Goal: Contribute content: Contribute content

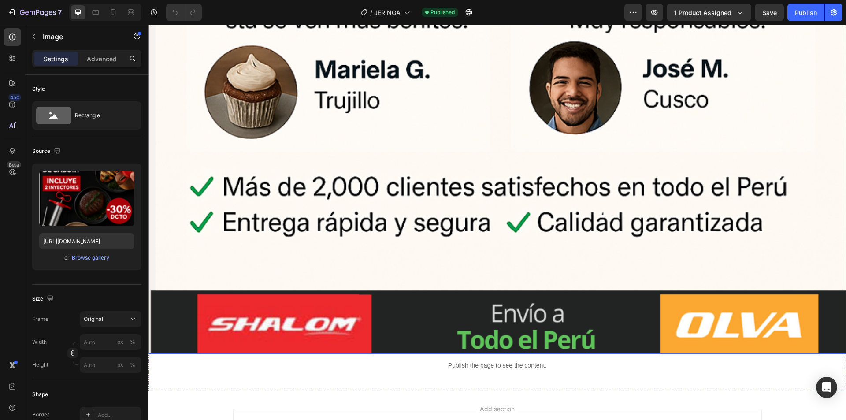
scroll to position [8575, 0]
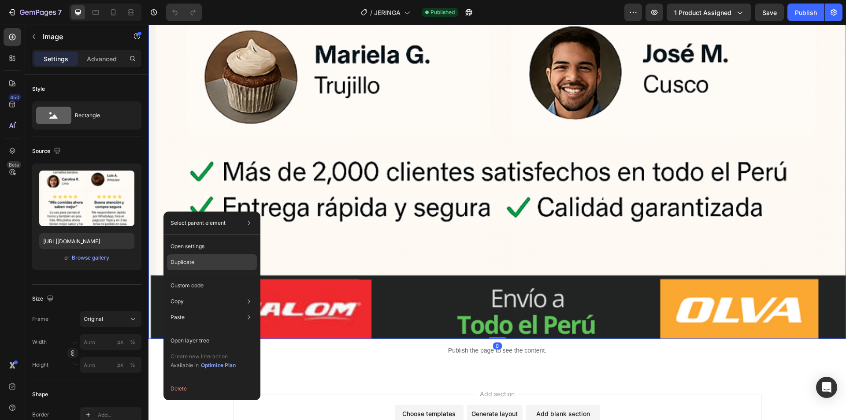
click at [188, 261] on p "Duplicate" at bounding box center [183, 262] width 24 height 8
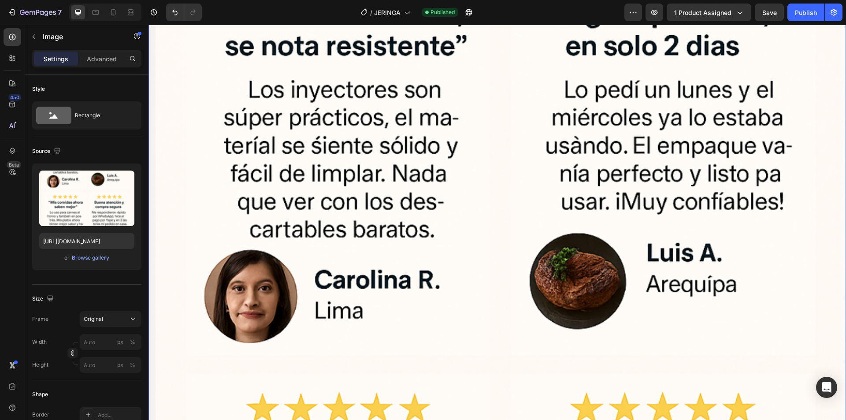
scroll to position [9039, 0]
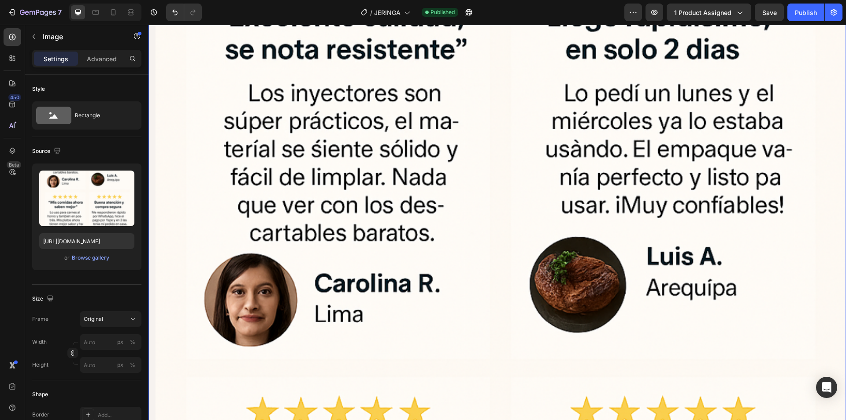
click at [246, 257] on img at bounding box center [498, 423] width 698 height 1098
click at [95, 244] on input "[URL][DOMAIN_NAME]" at bounding box center [86, 241] width 95 height 16
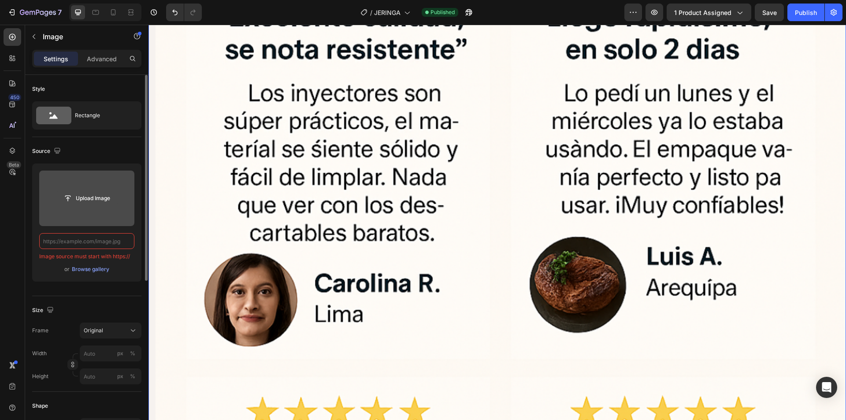
paste input "[URL][DOMAIN_NAME]"
type input "[URL][DOMAIN_NAME]"
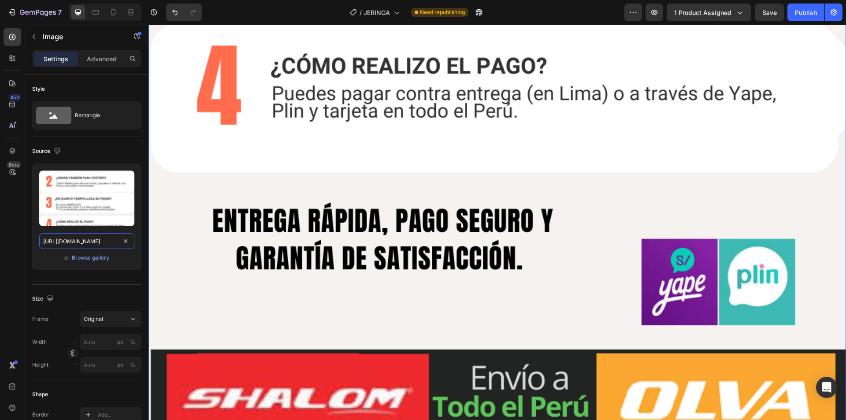
scroll to position [9662, 0]
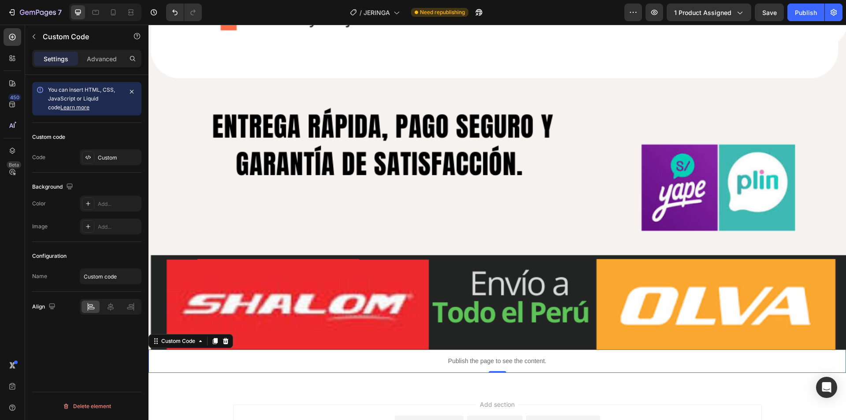
click at [205, 357] on p "Publish the page to see the content." at bounding box center [498, 361] width 698 height 9
click at [768, 10] on span "Save" at bounding box center [770, 12] width 15 height 7
click at [798, 12] on div "Publish" at bounding box center [806, 12] width 22 height 9
